Goal: Task Accomplishment & Management: Manage account settings

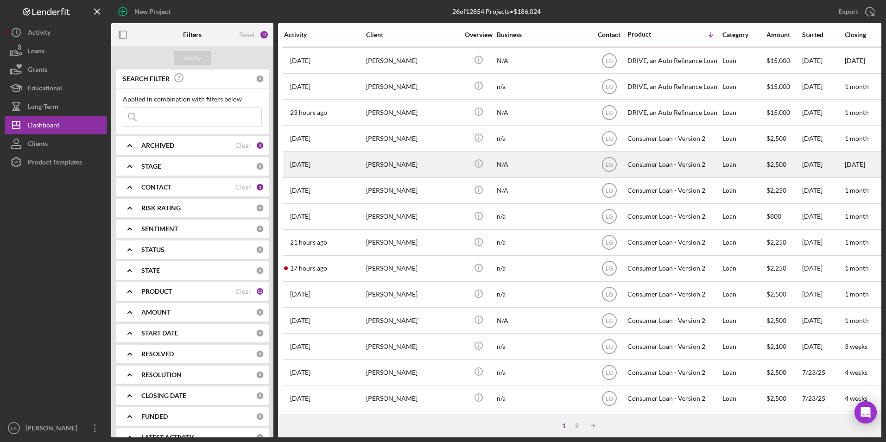
scroll to position [247, 0]
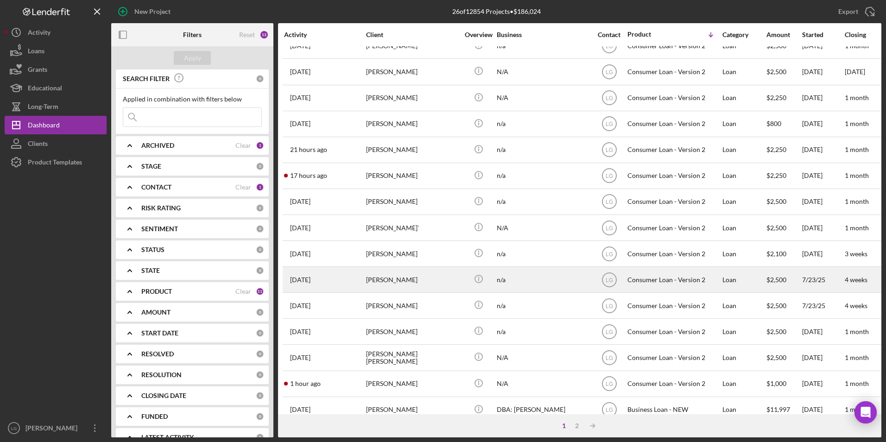
click at [395, 274] on div "[PERSON_NAME]" at bounding box center [412, 279] width 93 height 25
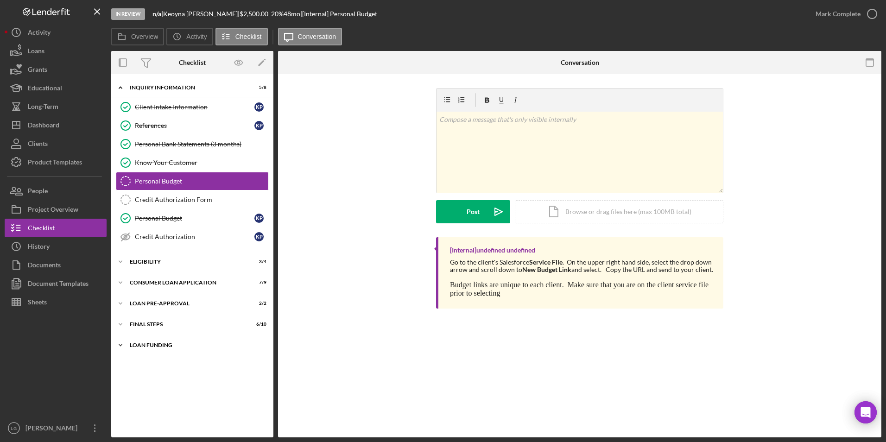
click at [151, 348] on div "Icon/Expander Loan Funding 0 / 1" at bounding box center [192, 345] width 162 height 19
click at [151, 325] on div "FINAL STEPS" at bounding box center [196, 325] width 132 height 6
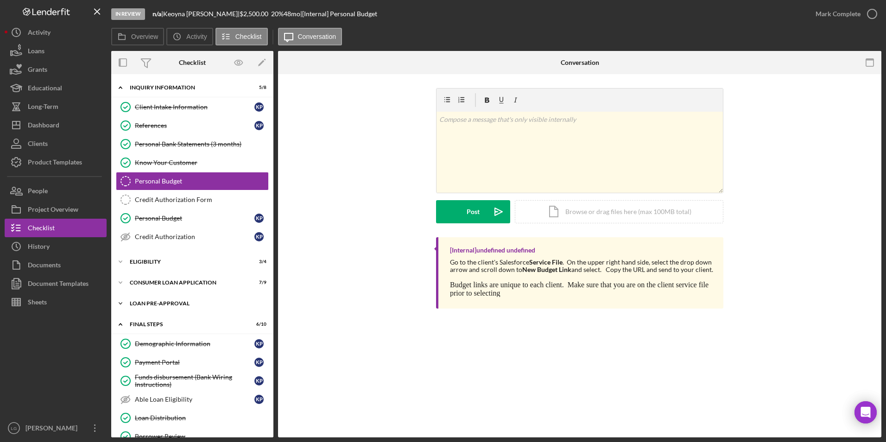
click at [148, 301] on div "Loan Pre-Approval" at bounding box center [196, 304] width 132 height 6
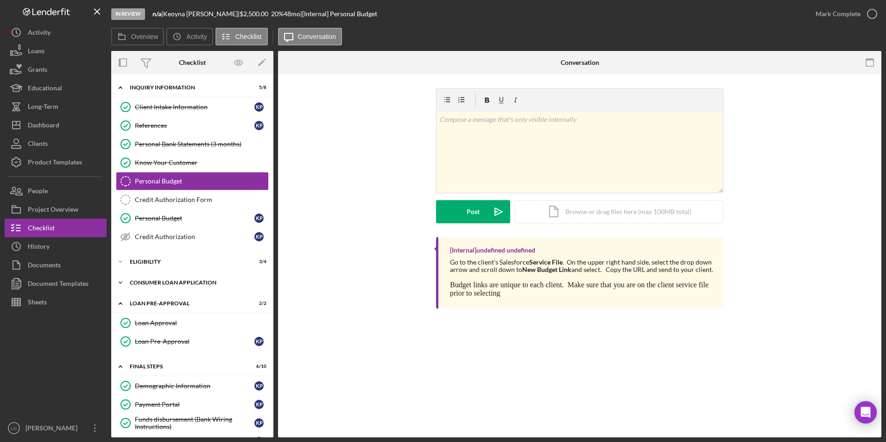
click at [148, 282] on div "Consumer Loan Application" at bounding box center [196, 283] width 132 height 6
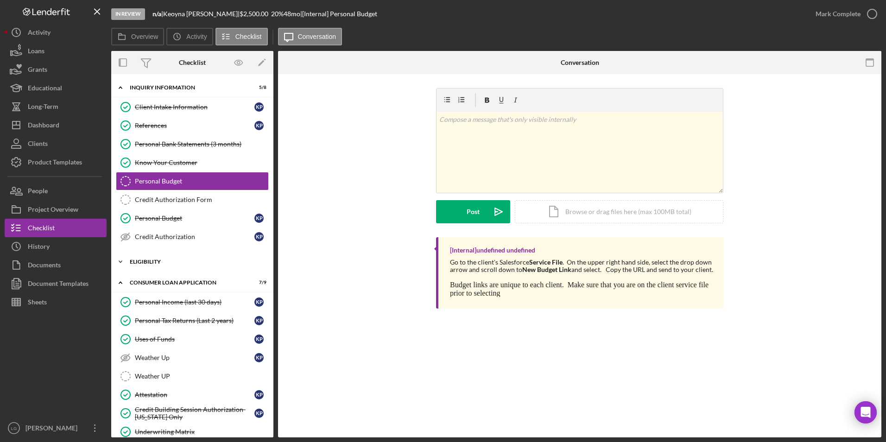
click at [148, 266] on div "Icon/Expander Eligibility 3 / 4" at bounding box center [192, 261] width 162 height 19
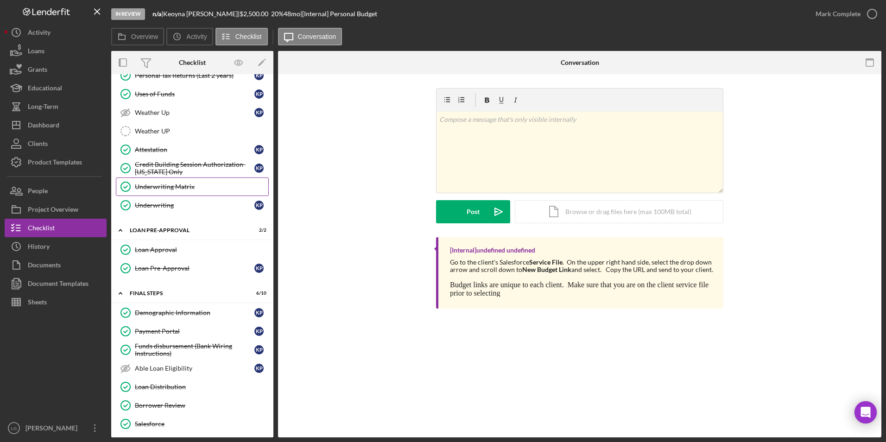
scroll to position [429, 0]
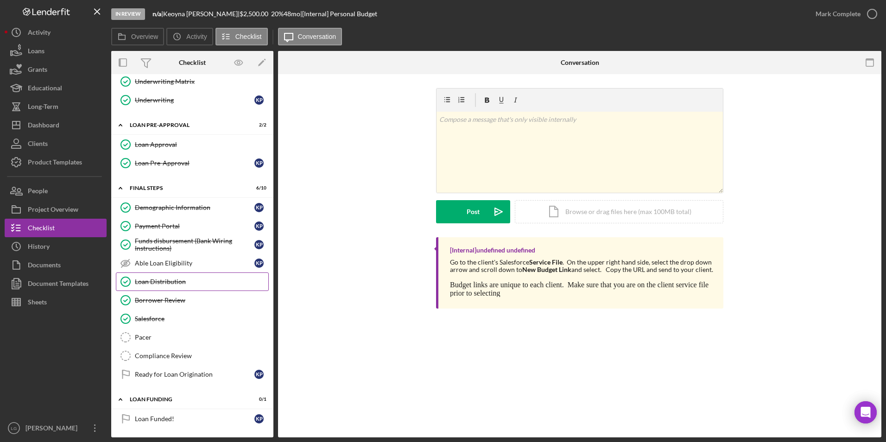
click at [168, 280] on div "Loan Distribution" at bounding box center [201, 281] width 133 height 7
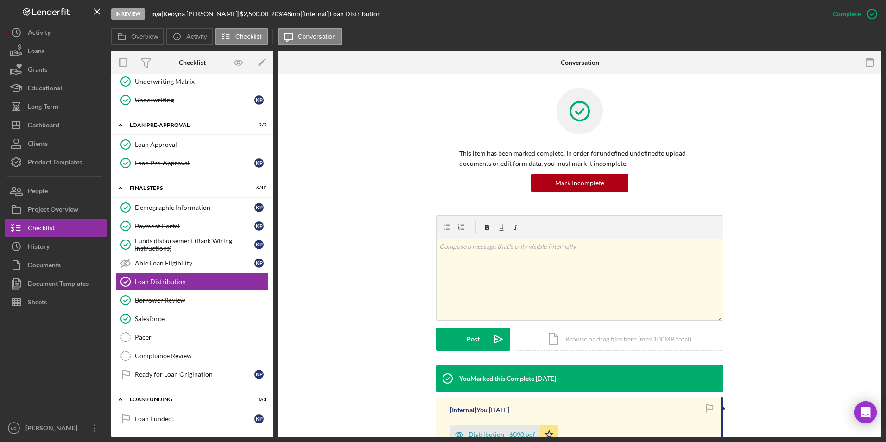
scroll to position [127, 0]
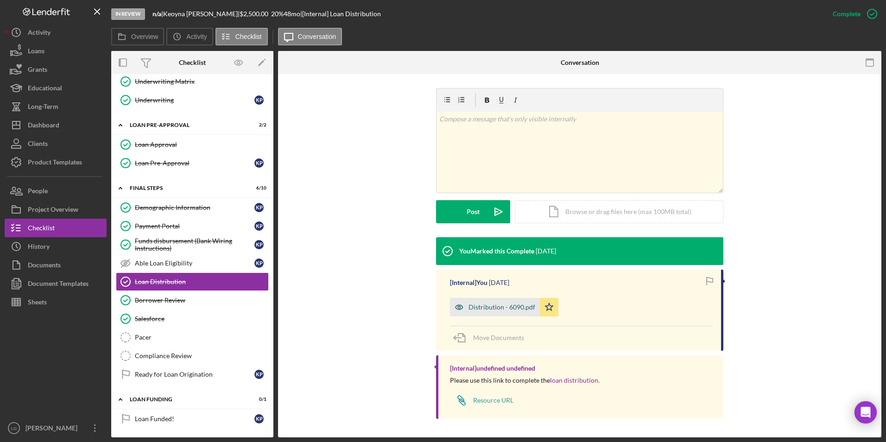
click at [490, 304] on div "Distribution - 6090.pdf" at bounding box center [501, 306] width 67 height 7
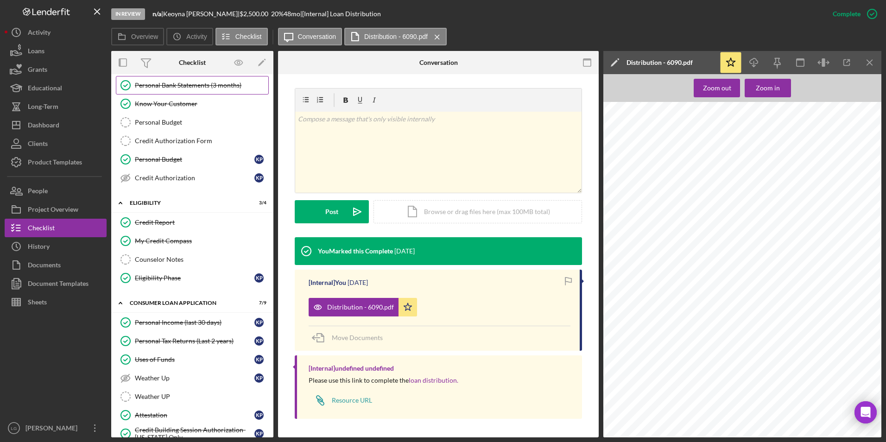
scroll to position [0, 0]
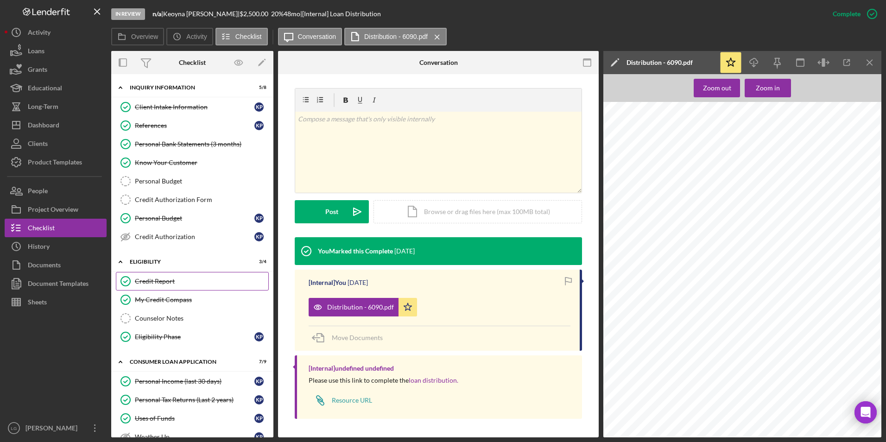
click at [183, 276] on link "Credit Report Credit Report" at bounding box center [192, 281] width 153 height 19
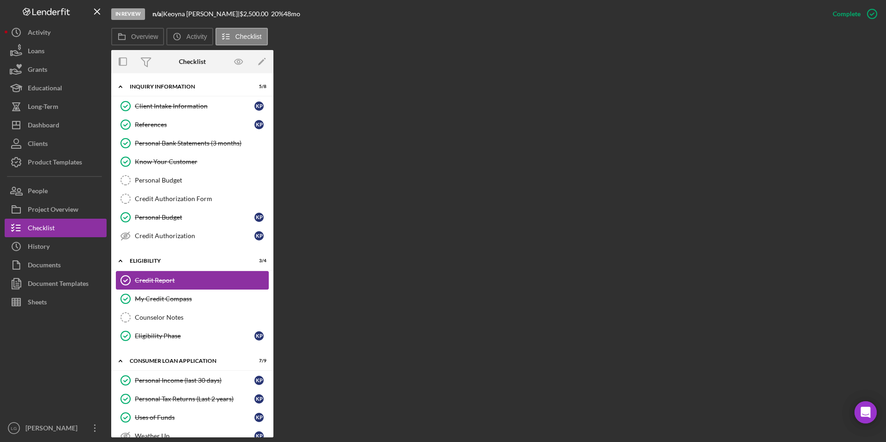
click at [174, 278] on div "Credit Report" at bounding box center [201, 280] width 133 height 7
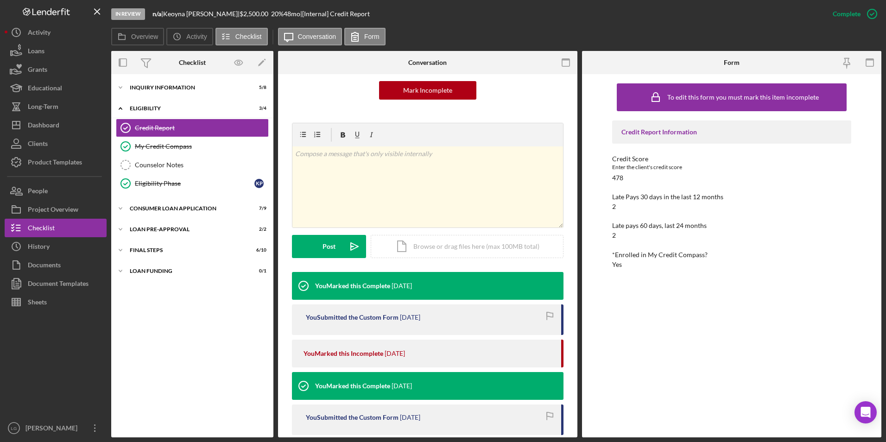
scroll to position [185, 0]
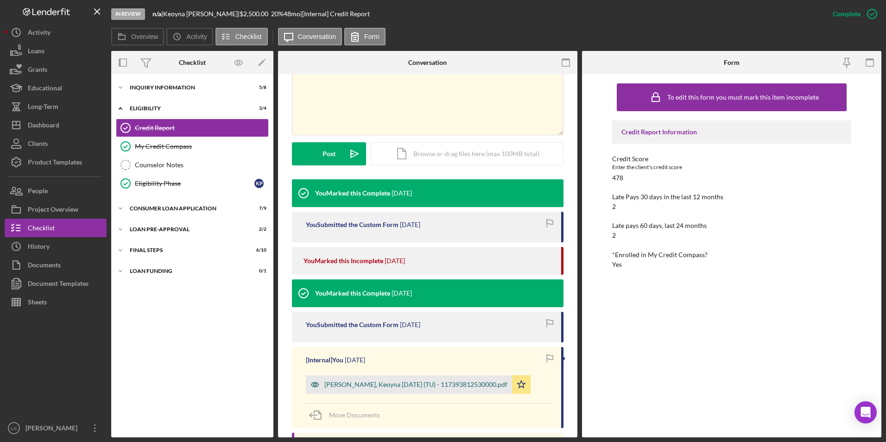
click at [344, 385] on div "[PERSON_NAME], Keoyna [DATE] (TU) - 117393812530000.pdf" at bounding box center [415, 384] width 183 height 7
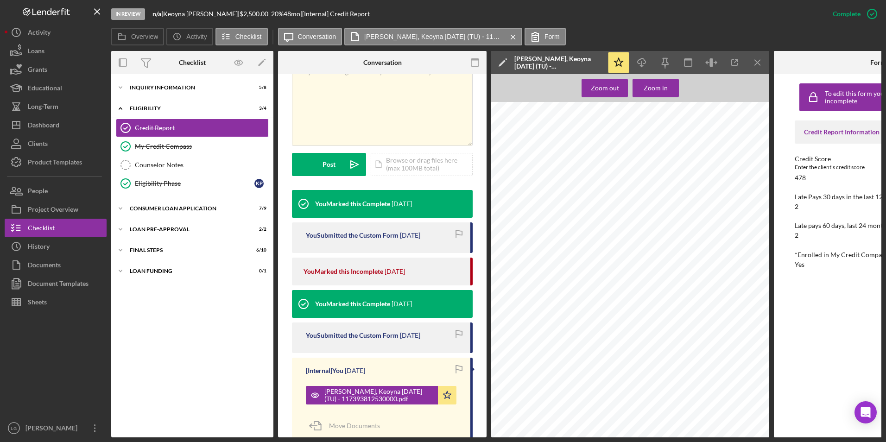
scroll to position [834, 0]
drag, startPoint x: 536, startPoint y: 278, endPoint x: 559, endPoint y: 258, distance: 30.2
drag, startPoint x: 559, startPoint y: 258, endPoint x: 574, endPoint y: 361, distance: 104.9
drag, startPoint x: 574, startPoint y: 361, endPoint x: 523, endPoint y: 349, distance: 53.3
click at [523, 349] on div "Credco Instant Merge Credit Report Add or Upgrade Product Ref#: 1-17393-81253-0…" at bounding box center [633, 185] width 284 height 367
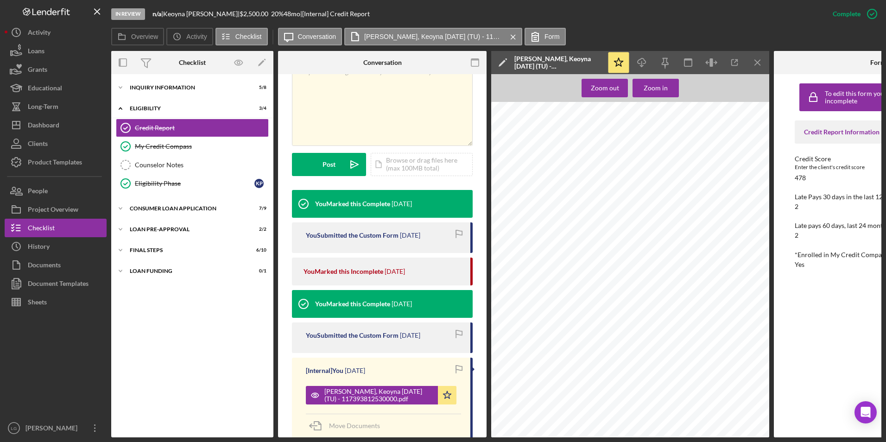
scroll to position [788, 0]
click at [73, 121] on button "Icon/Dashboard Dashboard" at bounding box center [56, 125] width 102 height 19
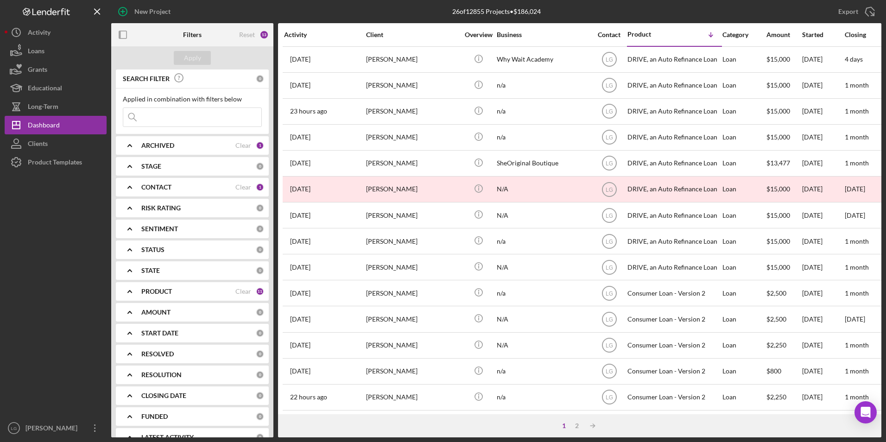
click at [130, 149] on icon "Icon/Expander" at bounding box center [129, 145] width 23 height 23
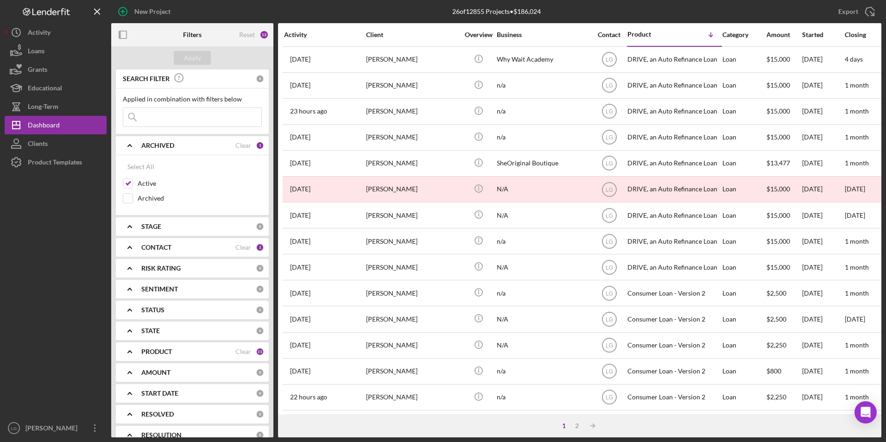
click at [122, 200] on div "Select All Active Archived" at bounding box center [192, 185] width 153 height 60
click at [129, 197] on input "Archived" at bounding box center [127, 198] width 9 height 9
checkbox input "true"
click at [187, 53] on div "Apply" at bounding box center [192, 58] width 17 height 14
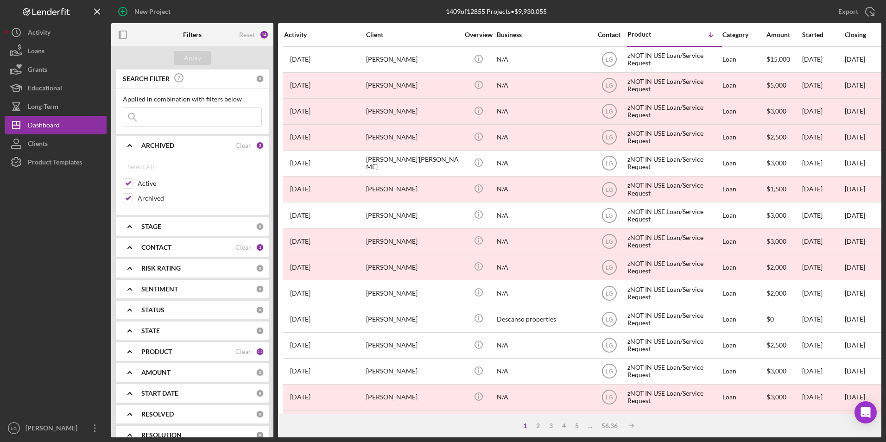
click at [200, 112] on input at bounding box center [192, 117] width 138 height 19
click at [214, 114] on input at bounding box center [192, 117] width 138 height 19
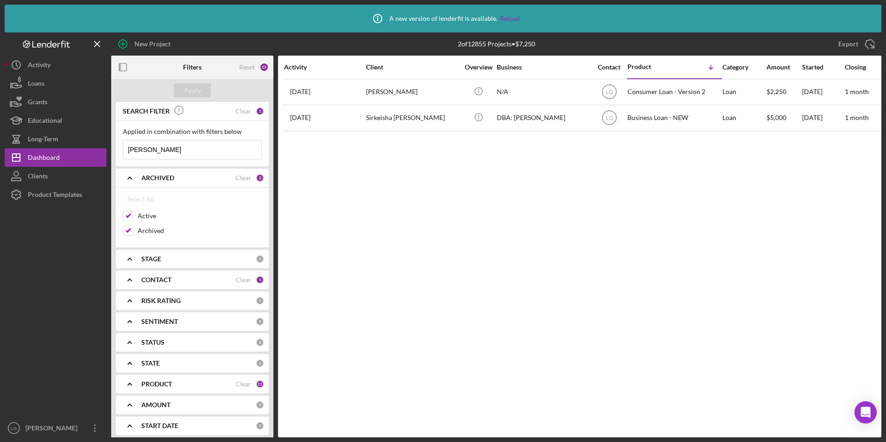
type input "bostic"
